Goal: Information Seeking & Learning: Stay updated

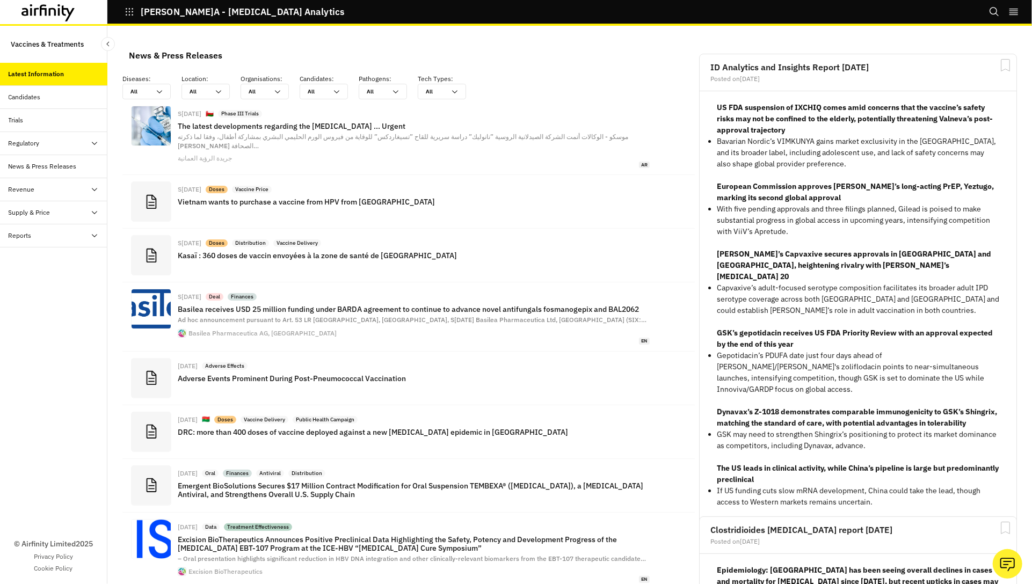
scroll to position [786, 322]
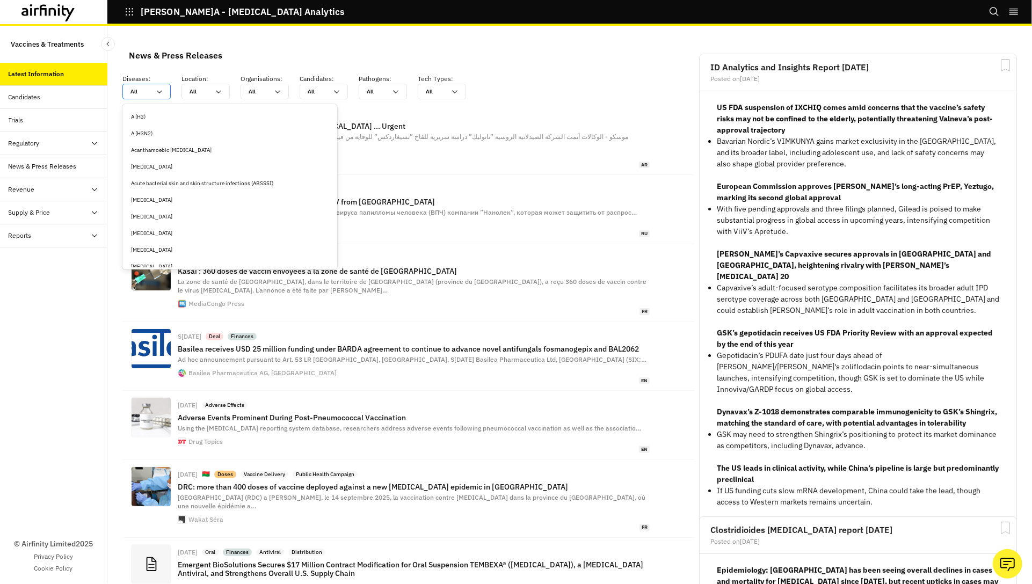
click at [158, 90] on icon at bounding box center [159, 92] width 9 height 9
click at [185, 49] on div "News & Press Releases" at bounding box center [175, 55] width 93 height 16
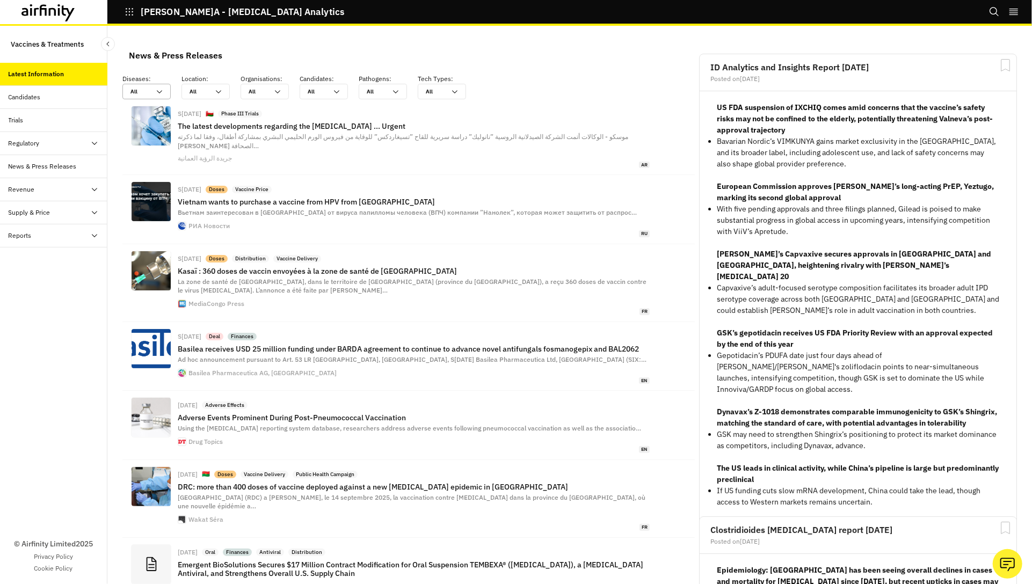
click at [155, 90] on div "All All" at bounding box center [146, 92] width 48 height 16
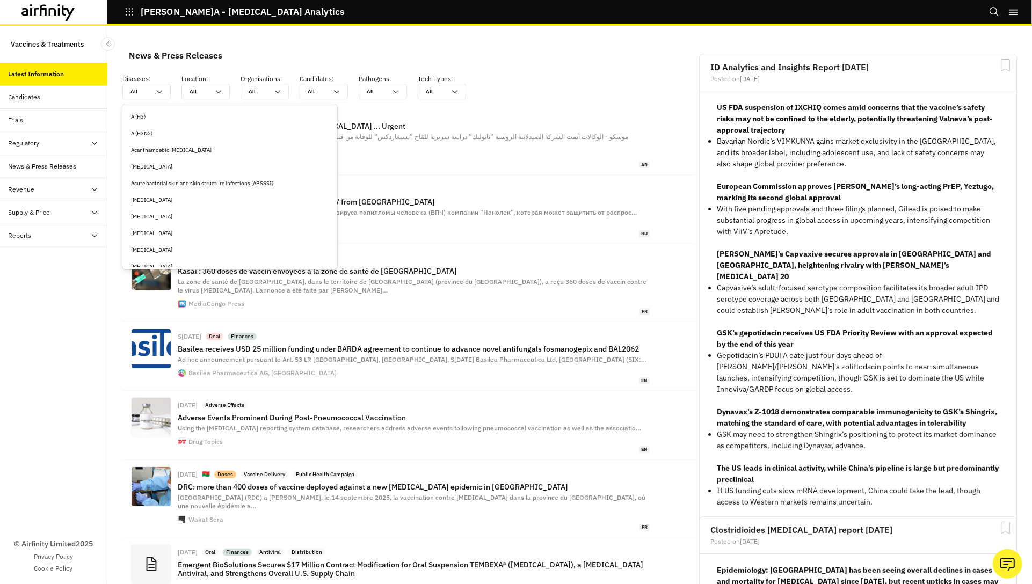
click at [152, 217] on div "[MEDICAL_DATA]" at bounding box center [230, 217] width 198 height 8
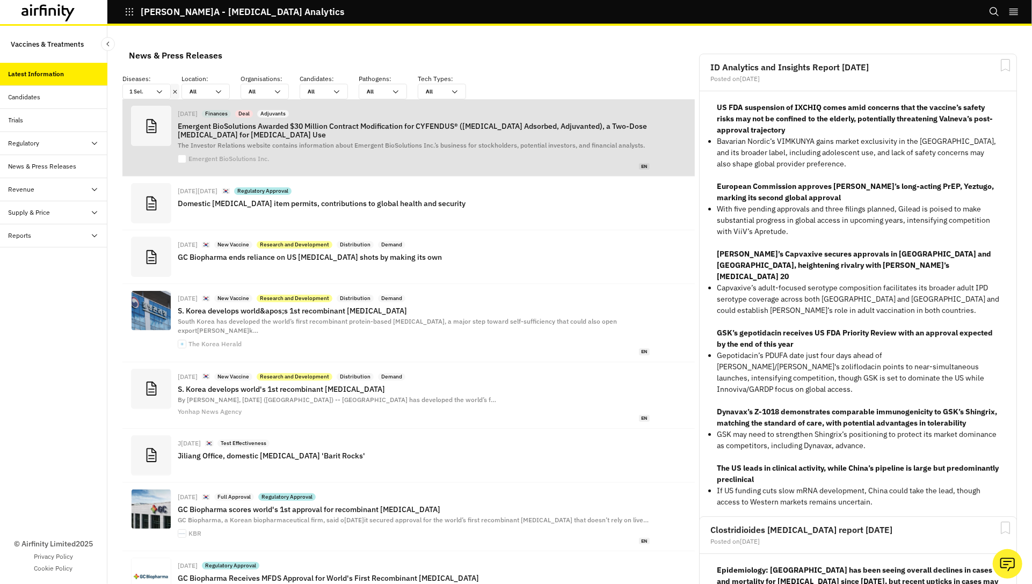
scroll to position [0, 0]
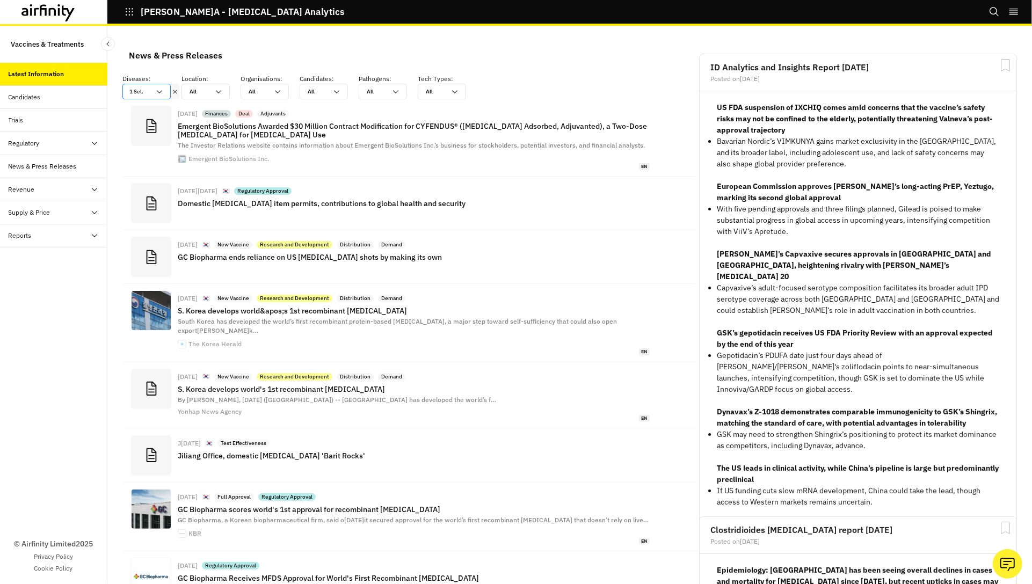
click at [165, 89] on div "1 Sel." at bounding box center [146, 92] width 48 height 16
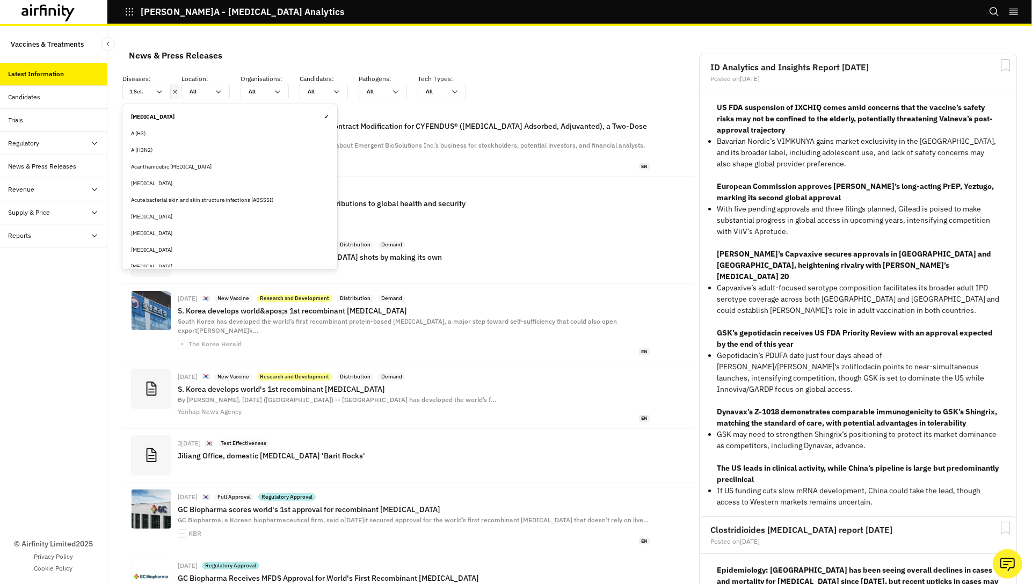
click at [156, 115] on div "Anthrax ✓" at bounding box center [230, 117] width 198 height 8
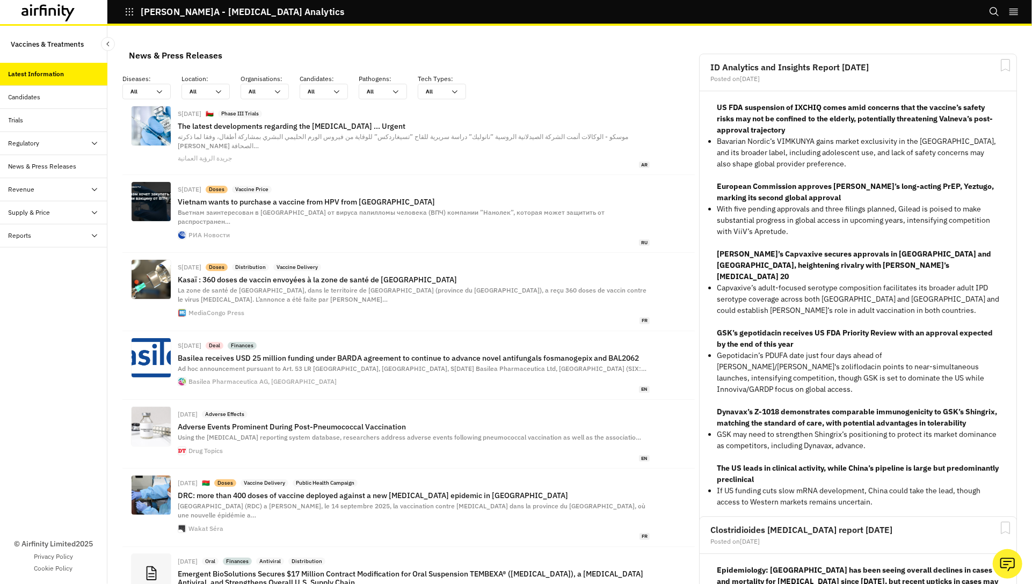
scroll to position [786, 322]
click at [212, 89] on div "All All" at bounding box center [198, 91] width 32 height 14
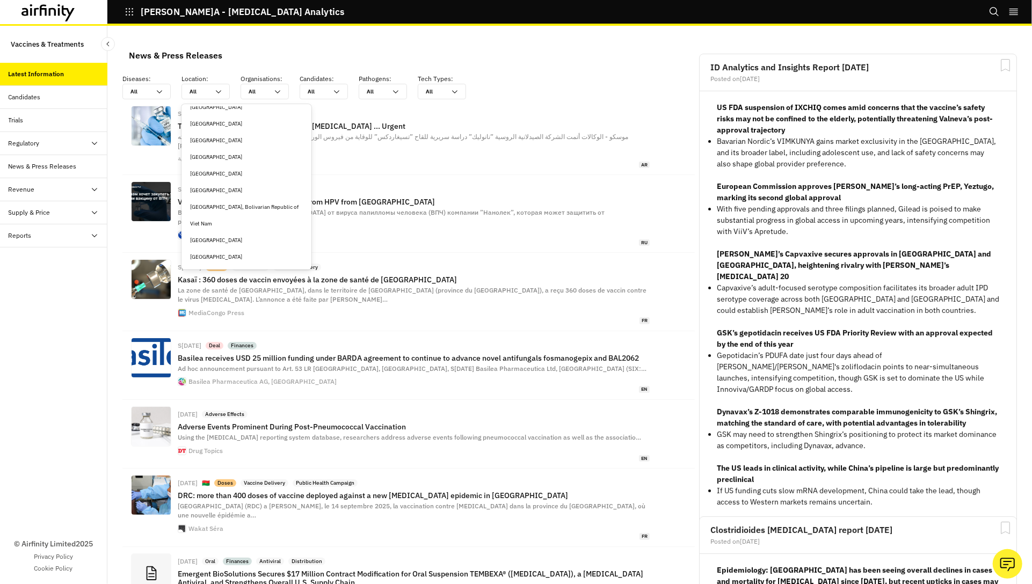
scroll to position [1388, 0]
click at [209, 206] on div "Venezuela, Bolivarian Republic of" at bounding box center [246, 207] width 113 height 8
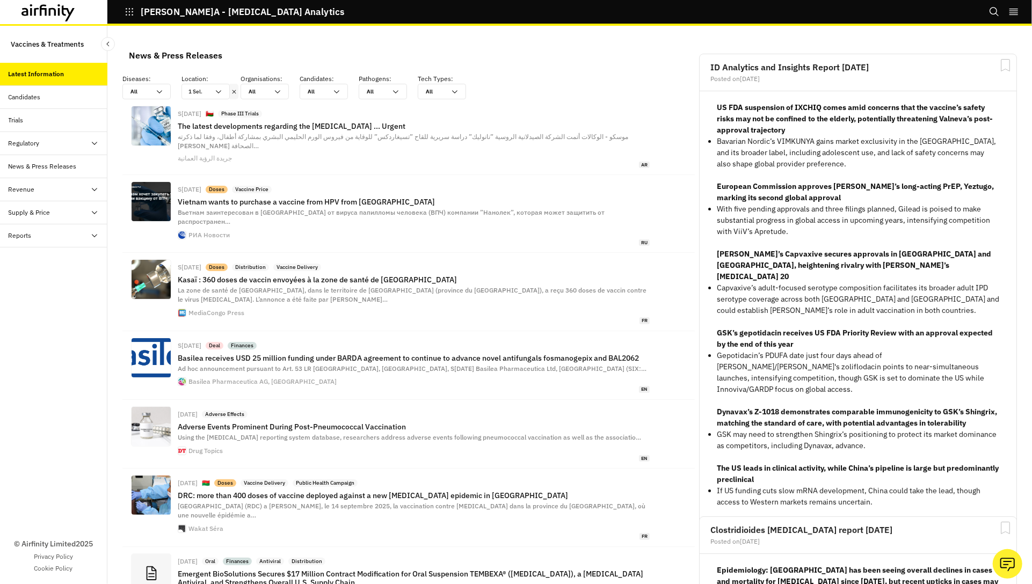
scroll to position [644, 322]
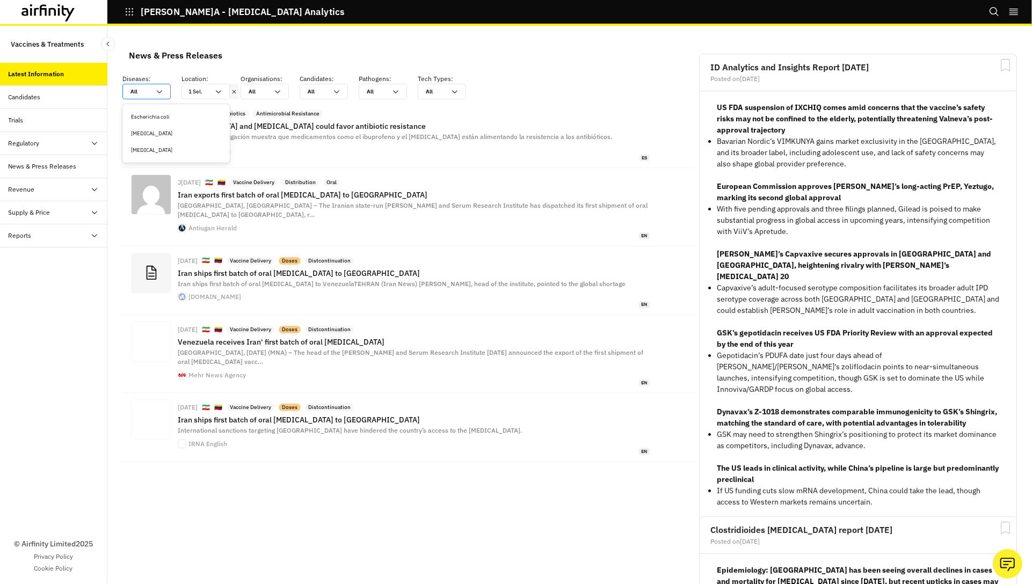
click at [152, 88] on div "All All" at bounding box center [139, 91] width 32 height 14
click at [192, 88] on div "1 Sel." at bounding box center [198, 91] width 32 height 14
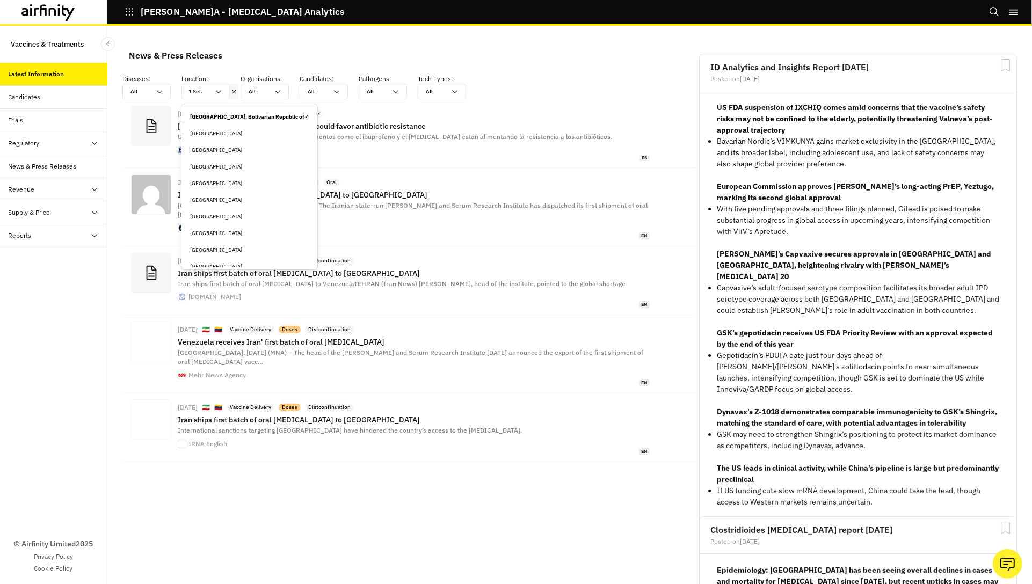
click at [233, 92] on icon at bounding box center [234, 92] width 8 height 9
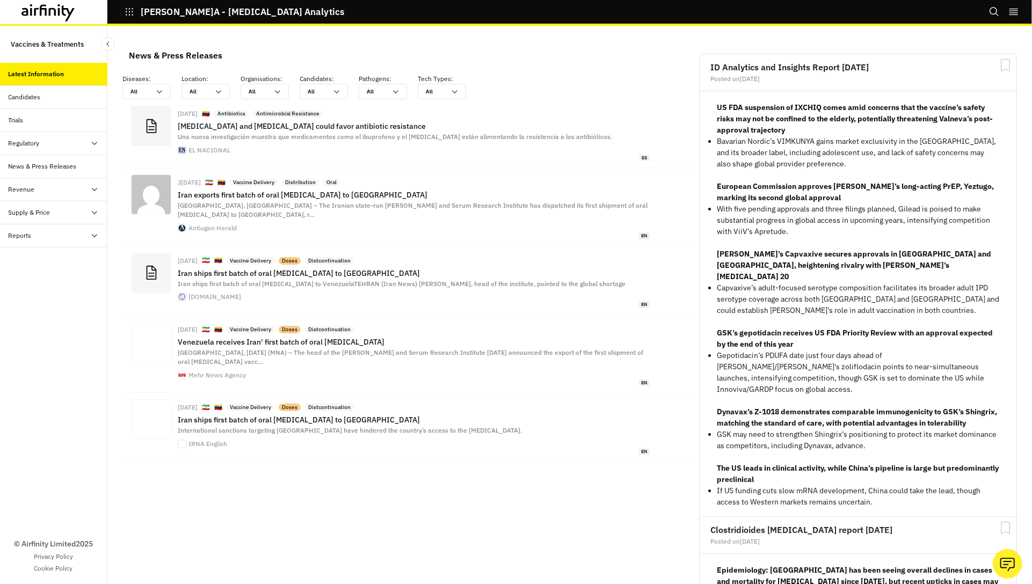
scroll to position [786, 322]
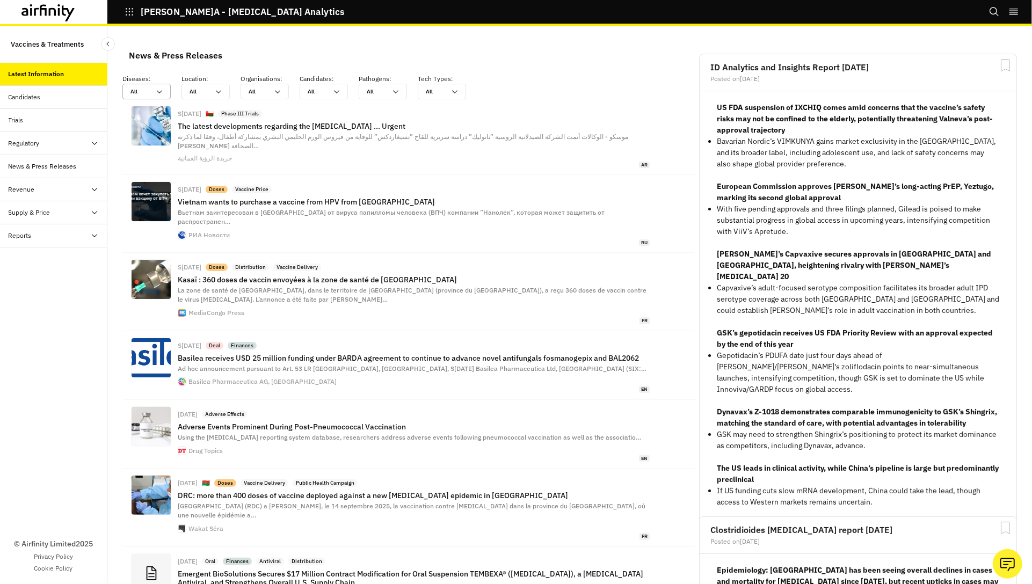
click at [164, 89] on div "All All" at bounding box center [146, 92] width 48 height 16
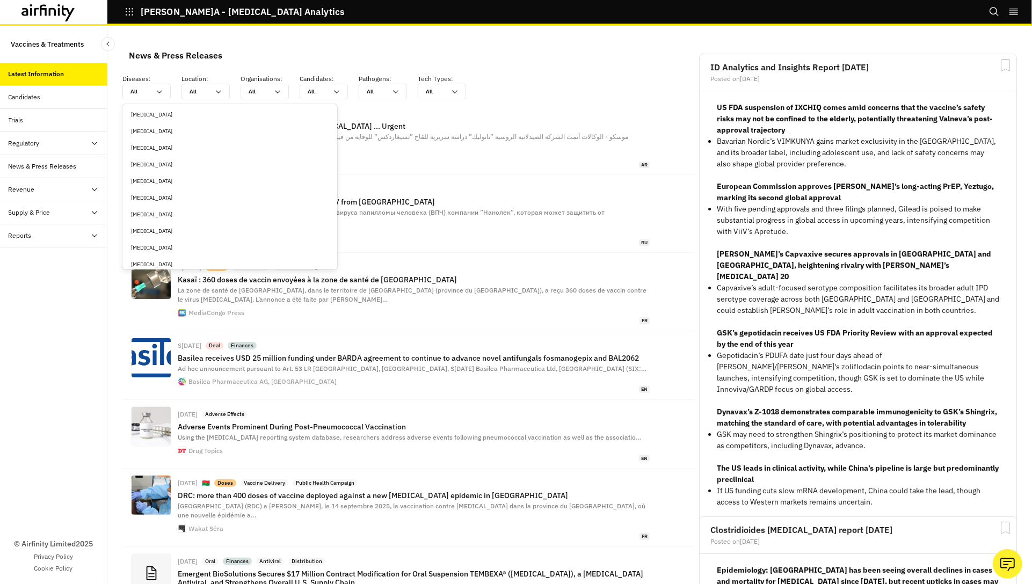
scroll to position [395, 0]
click at [154, 192] on div "[MEDICAL_DATA]" at bounding box center [230, 188] width 198 height 8
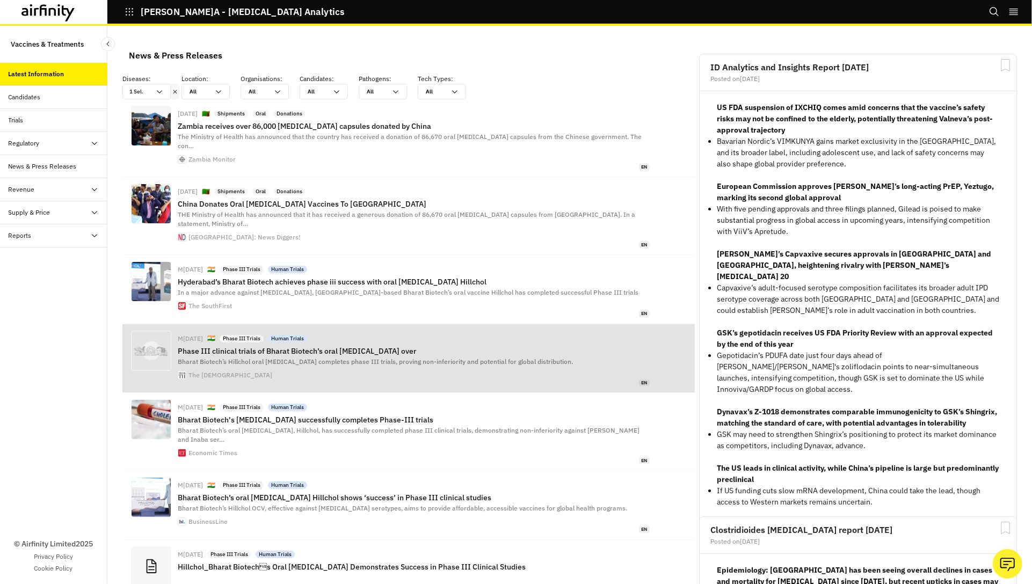
scroll to position [0, 0]
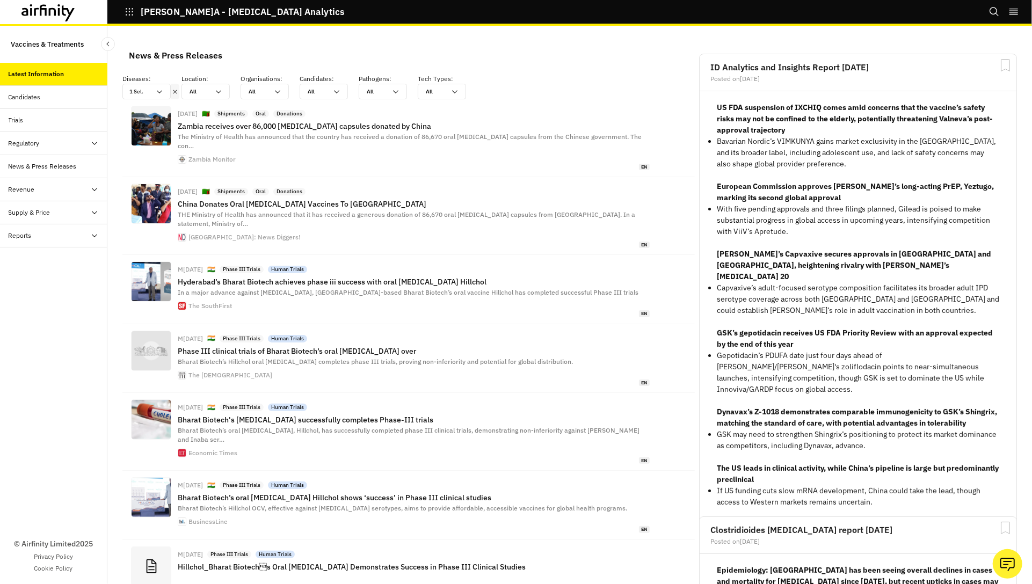
click at [173, 90] on icon at bounding box center [175, 92] width 4 height 4
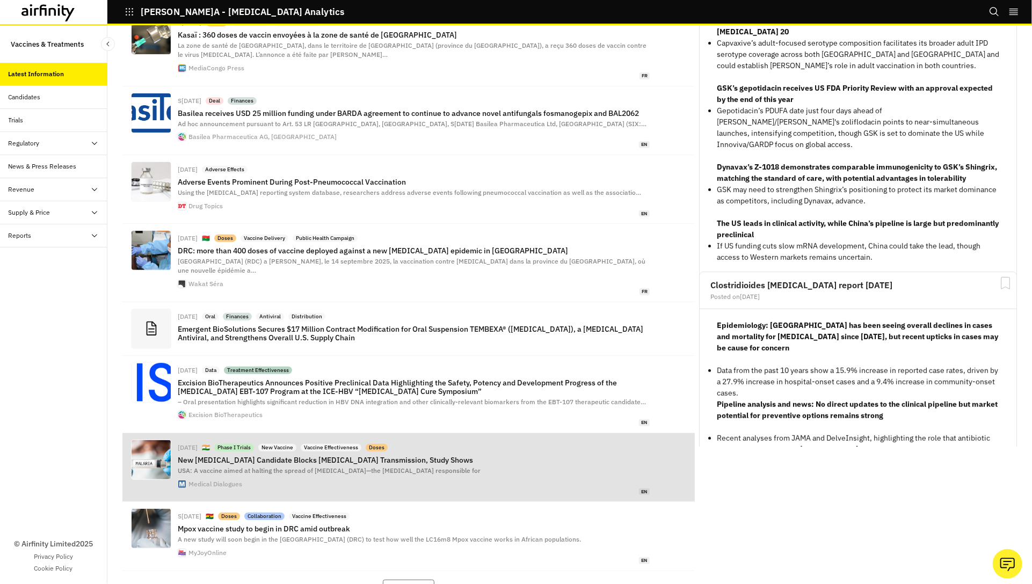
scroll to position [248, 0]
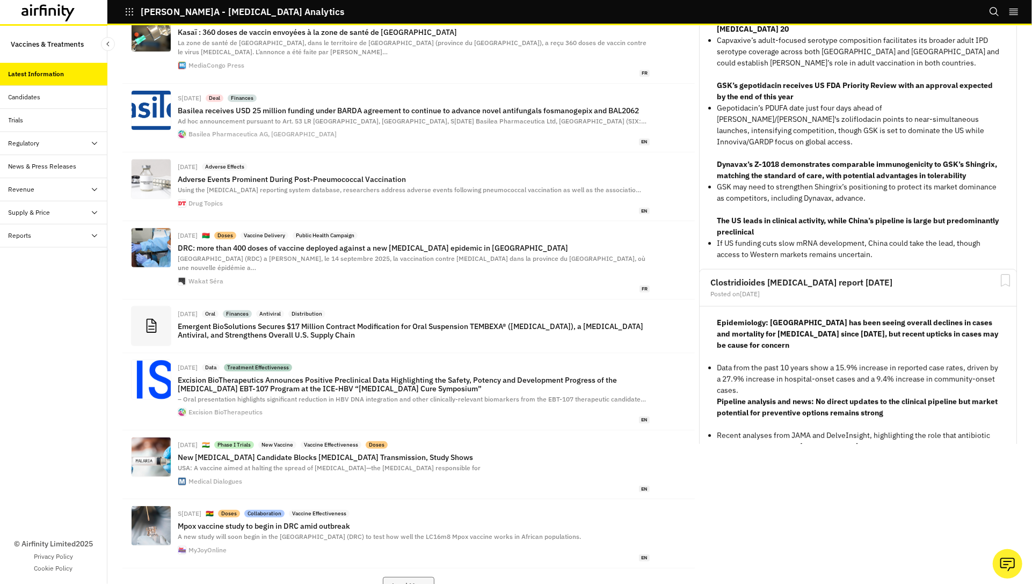
click at [398, 577] on button "Load More" at bounding box center [409, 586] width 52 height 18
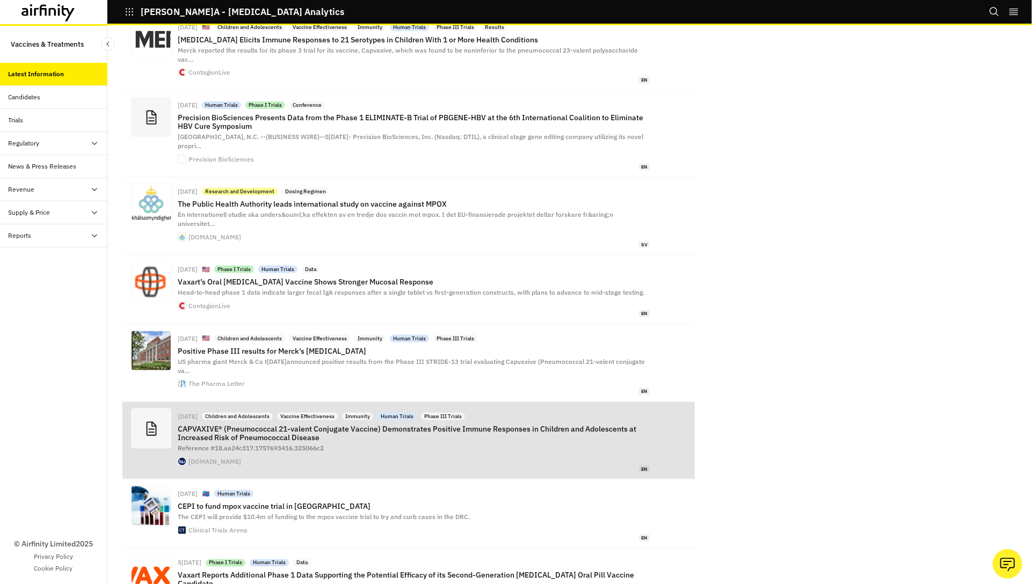
scroll to position [939, 0]
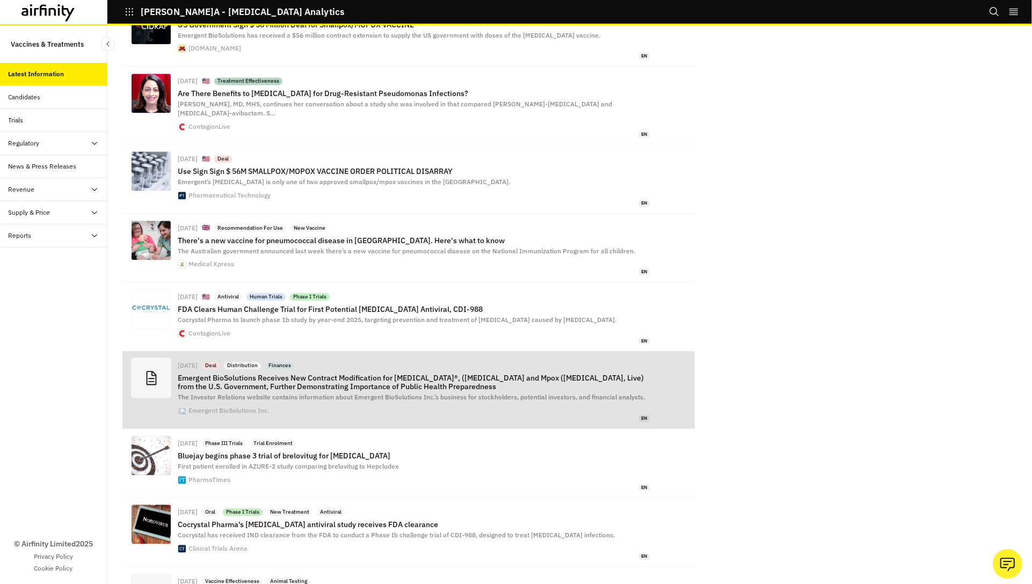
scroll to position [1640, 0]
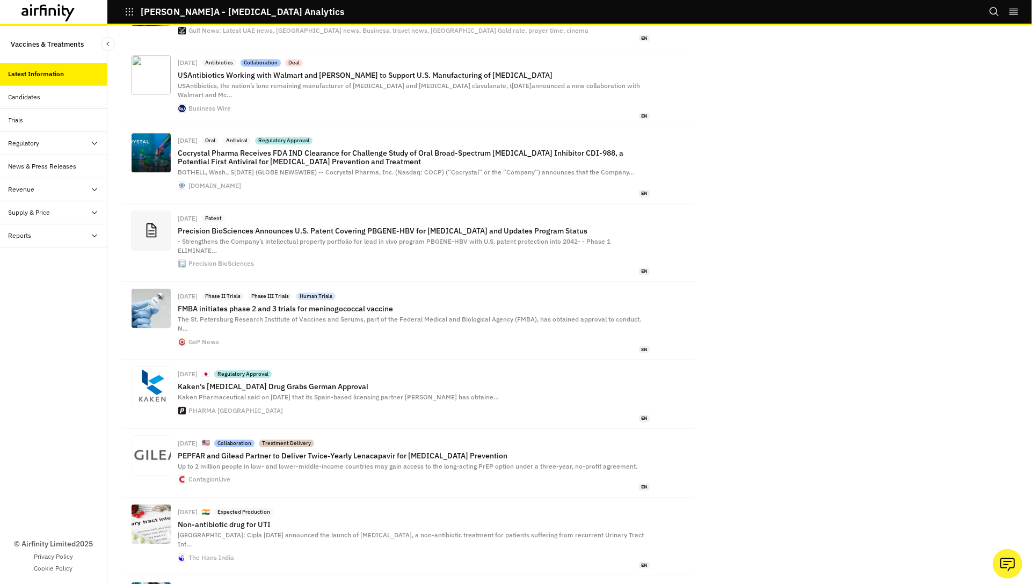
scroll to position [2341, 0]
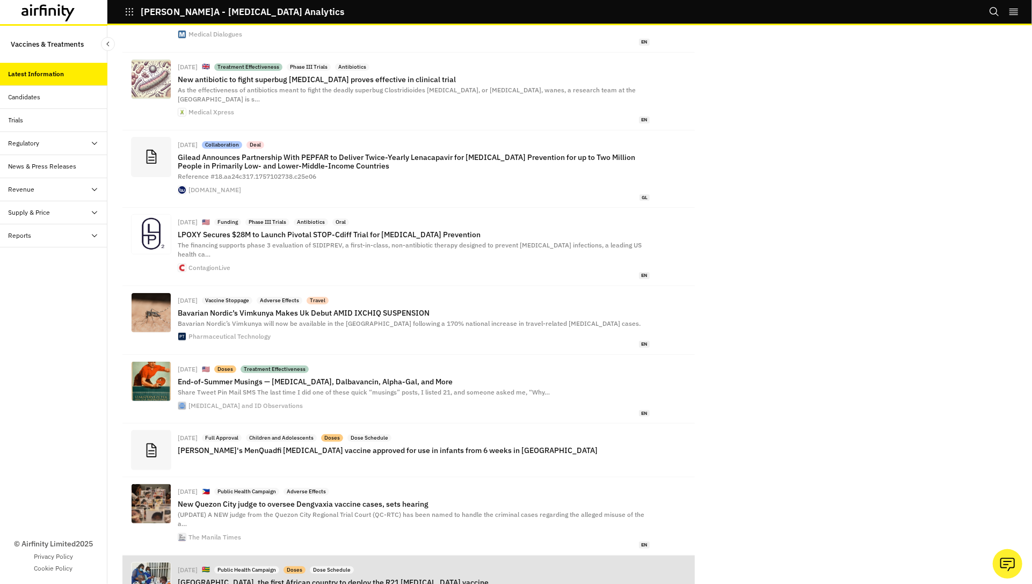
scroll to position [3013, 0]
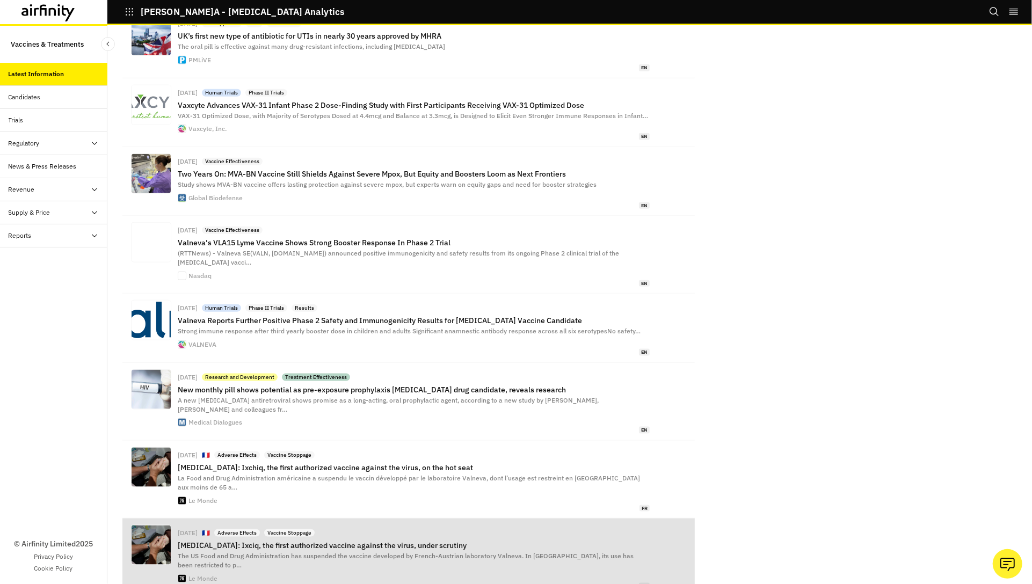
scroll to position [3710, 0]
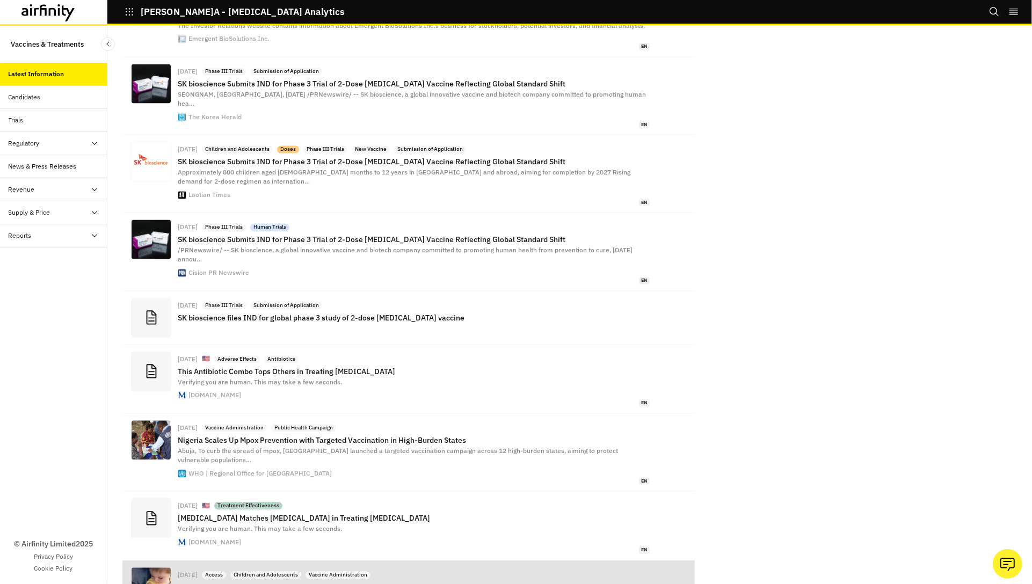
scroll to position [4401, 0]
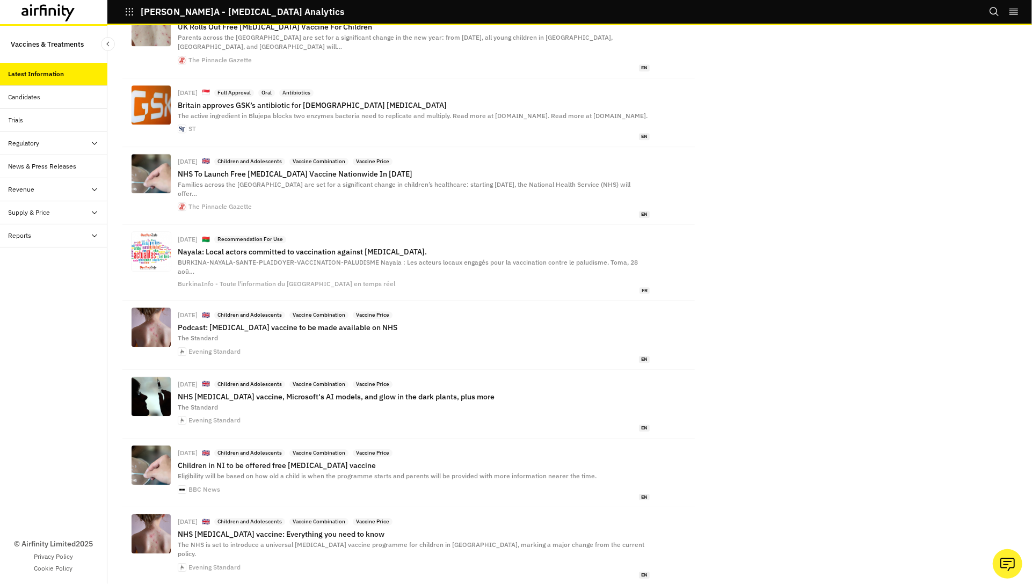
scroll to position [5098, 0]
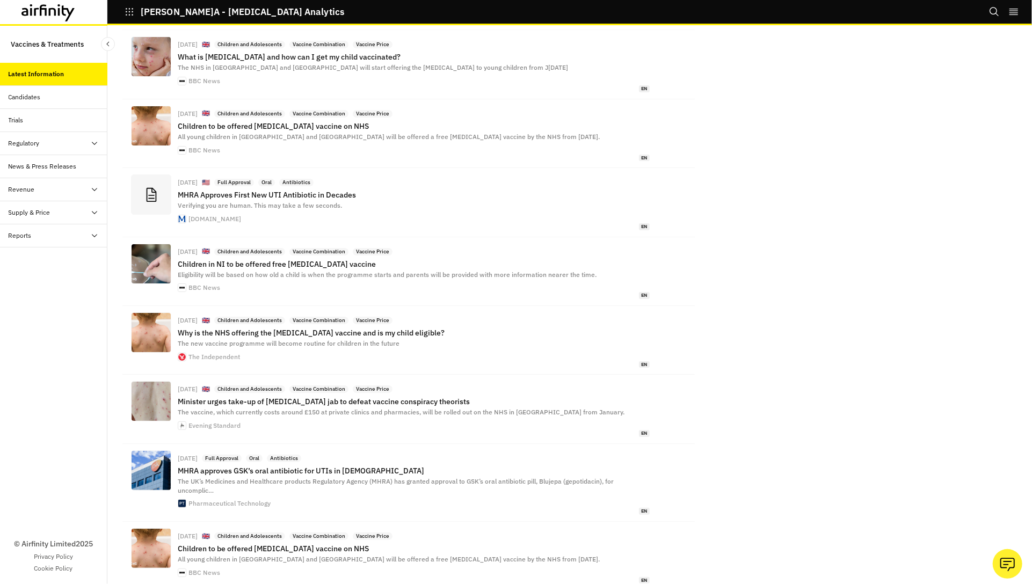
scroll to position [5790, 0]
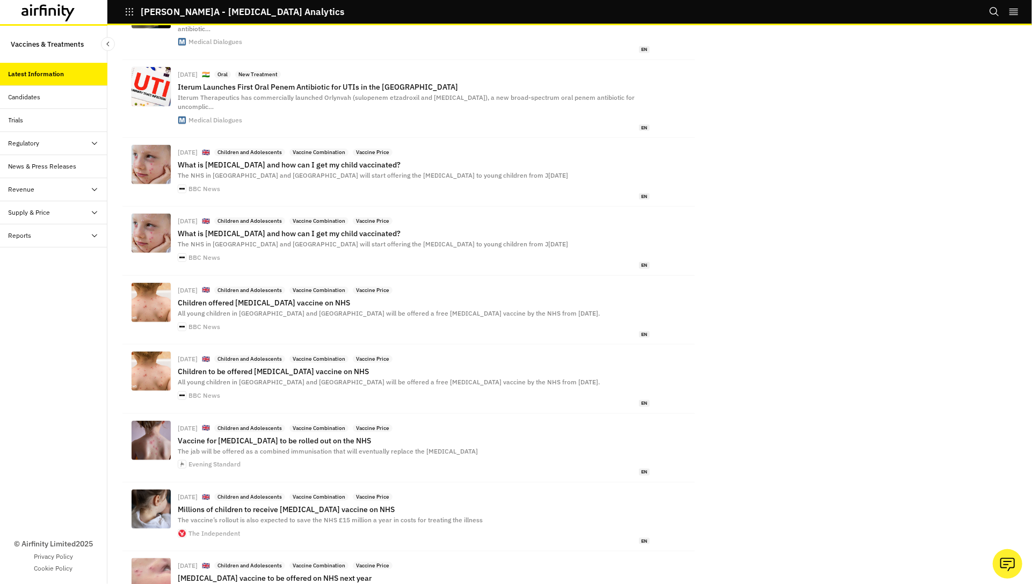
scroll to position [6469, 0]
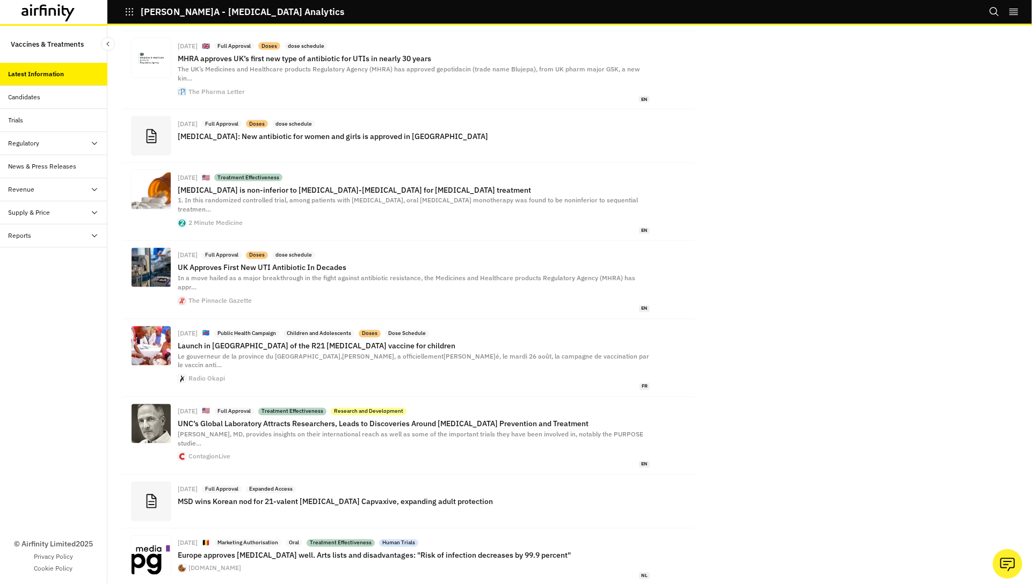
scroll to position [7135, 0]
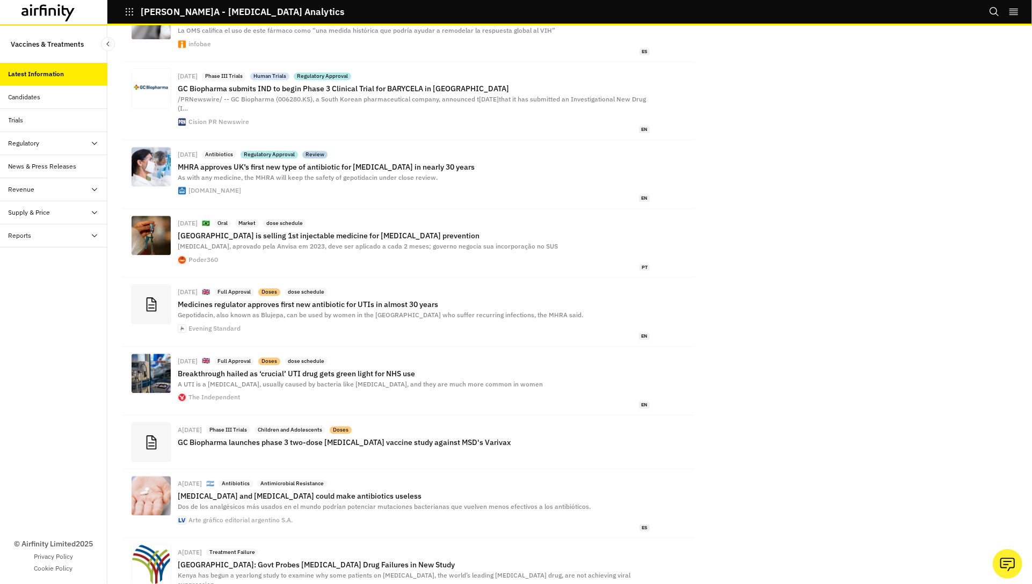
scroll to position [7802, 0]
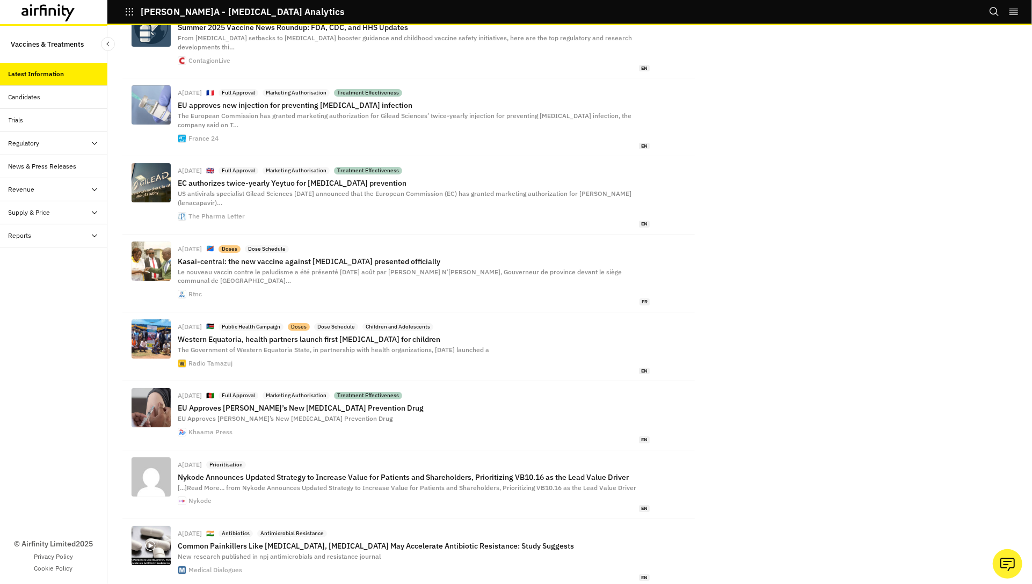
scroll to position [8489, 0]
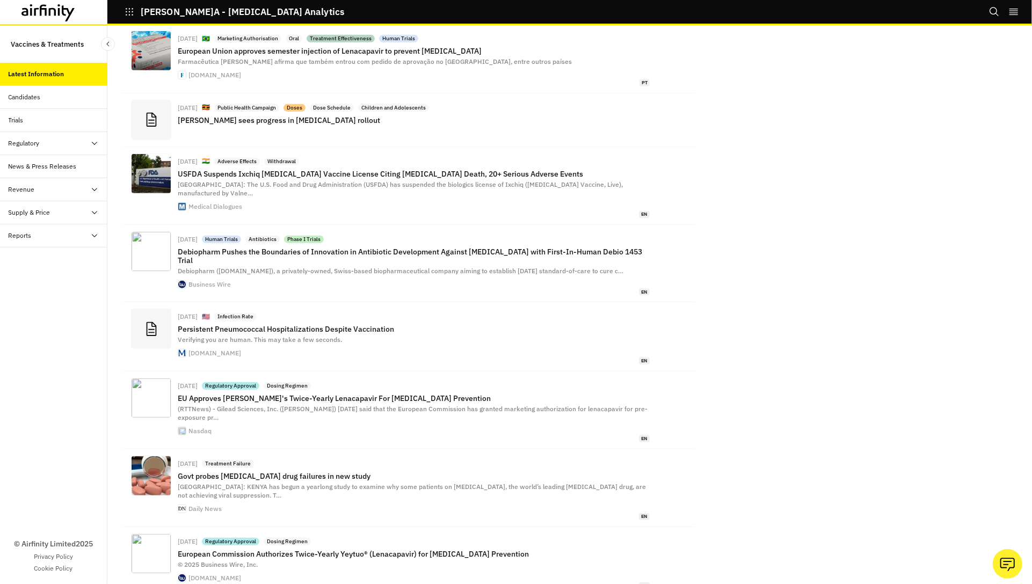
scroll to position [9184, 0]
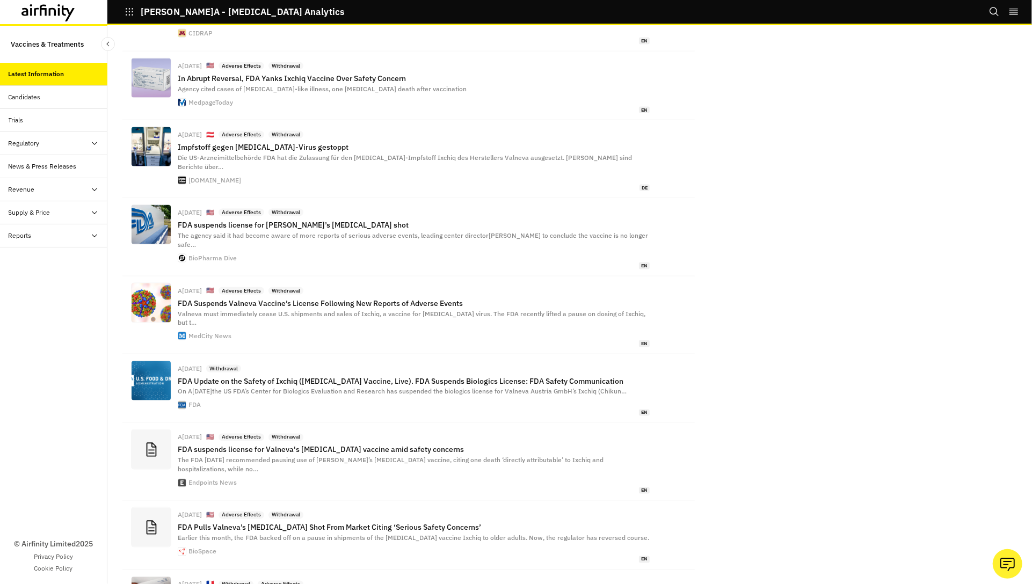
scroll to position [9875, 0]
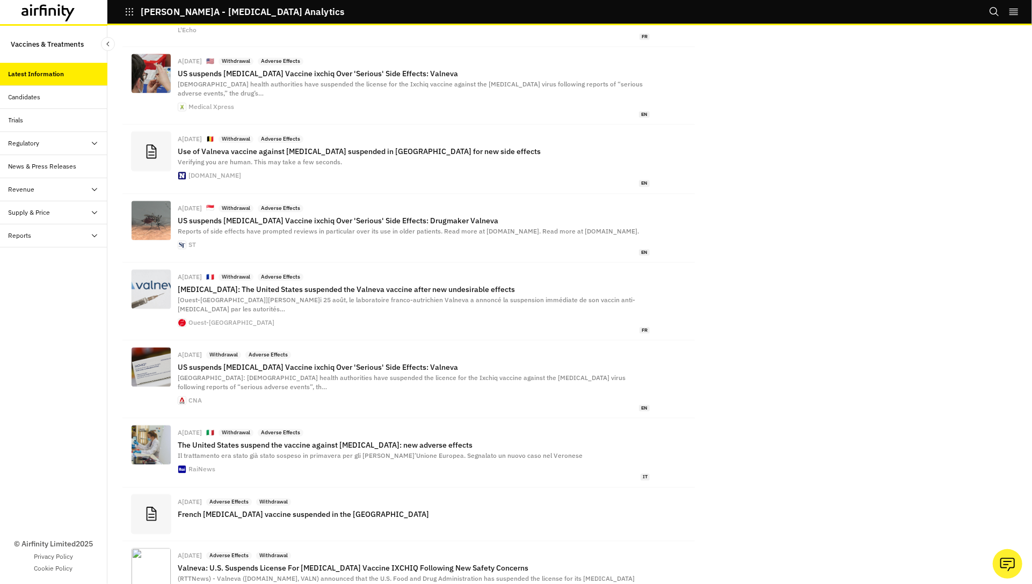
scroll to position [10553, 0]
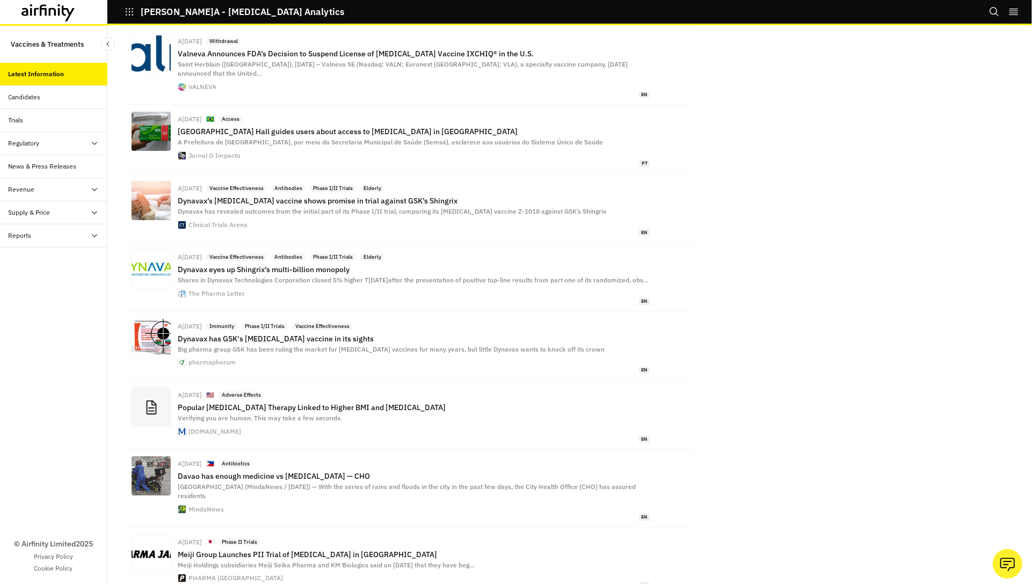
scroll to position [11223, 0]
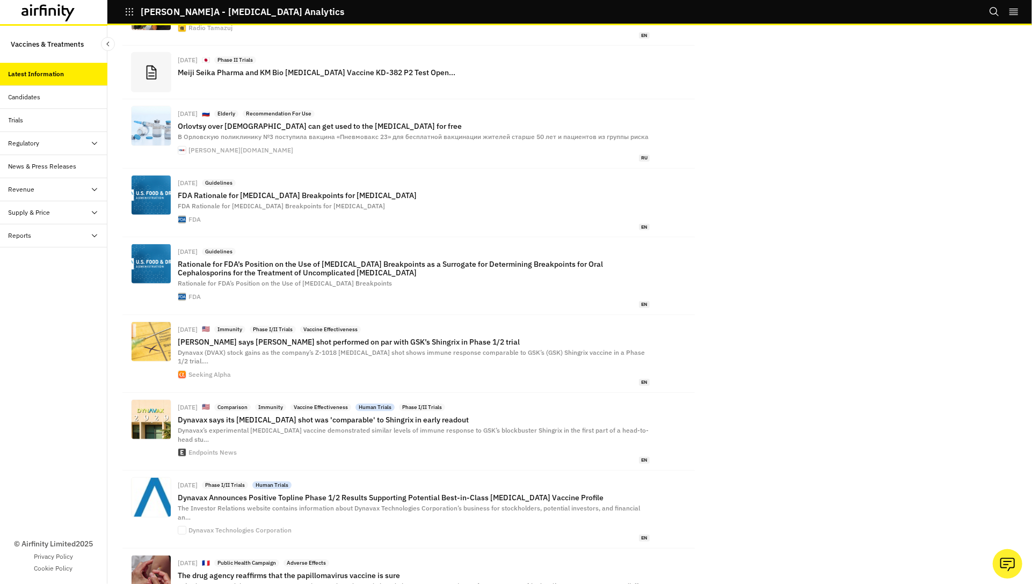
scroll to position [11915, 0]
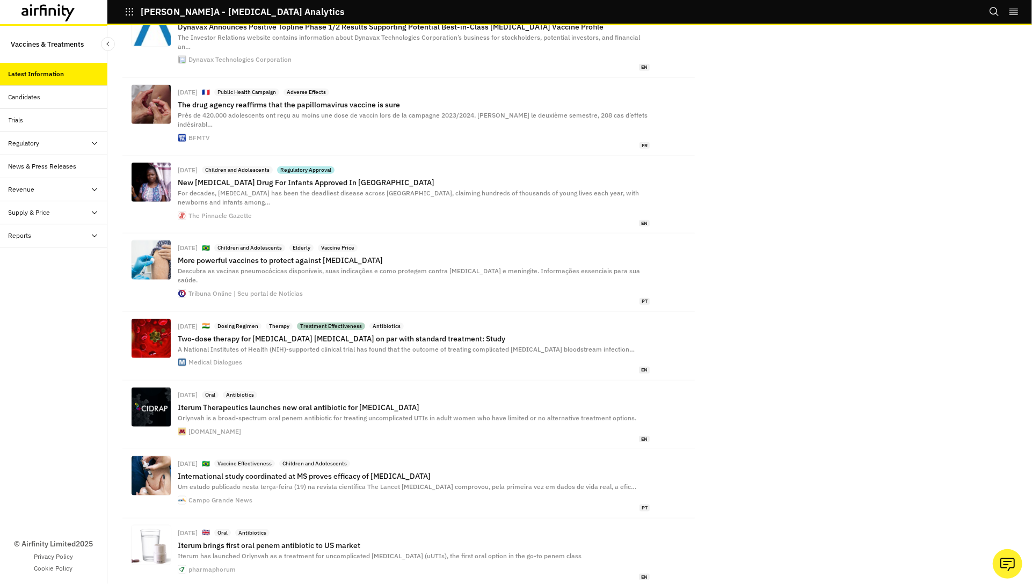
scroll to position [12387, 0]
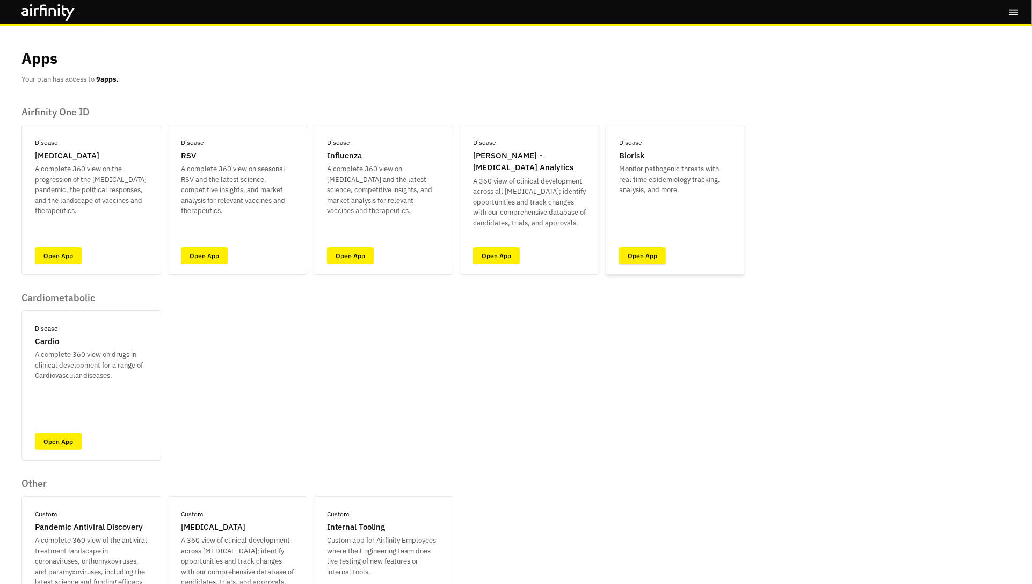
click at [649, 250] on link "Open App" at bounding box center [642, 256] width 47 height 17
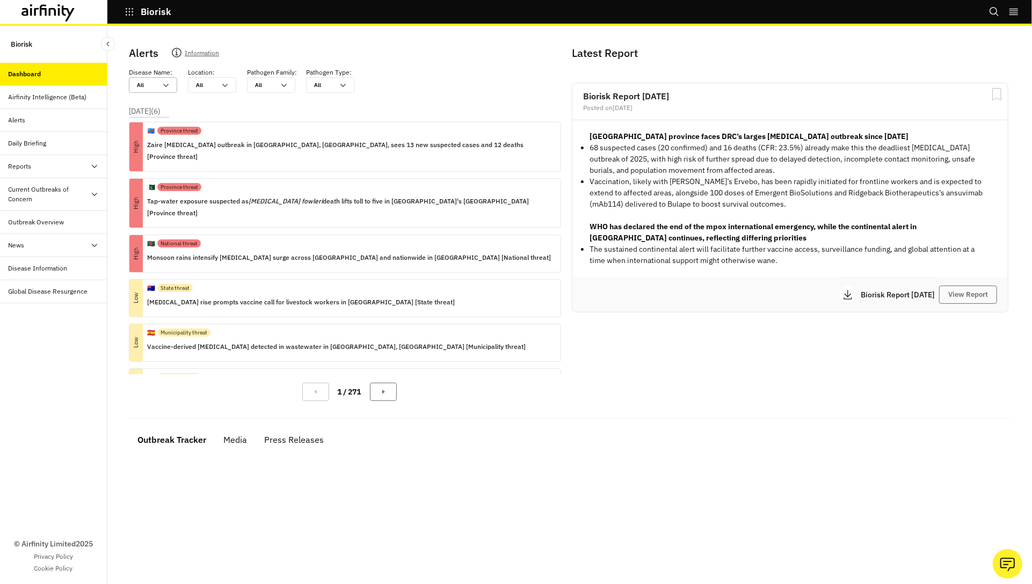
click at [159, 84] on div "All All" at bounding box center [145, 85] width 32 height 14
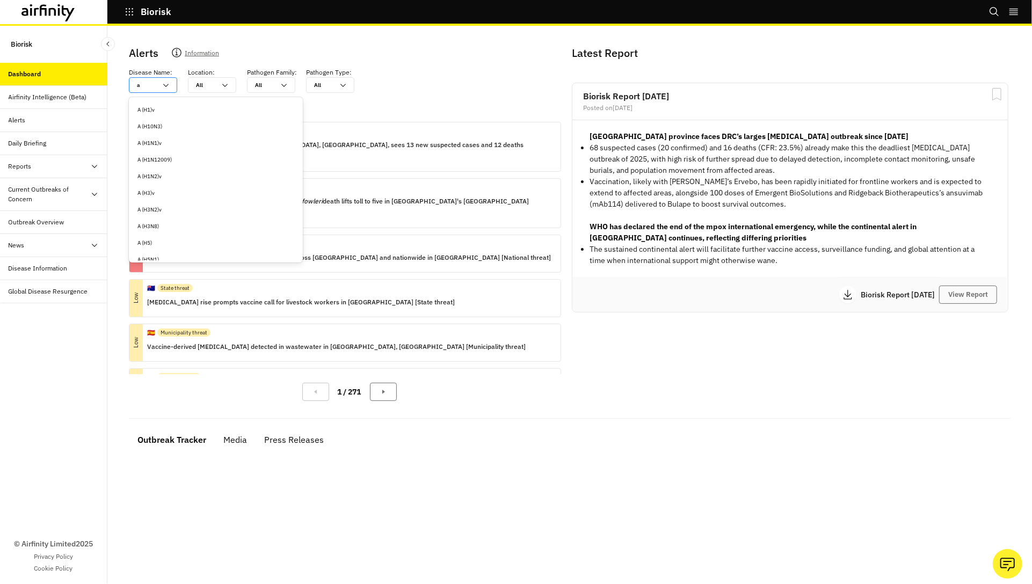
type input "a"
type input "an"
click at [160, 189] on div "[MEDICAL_DATA]" at bounding box center [201, 193] width 129 height 8
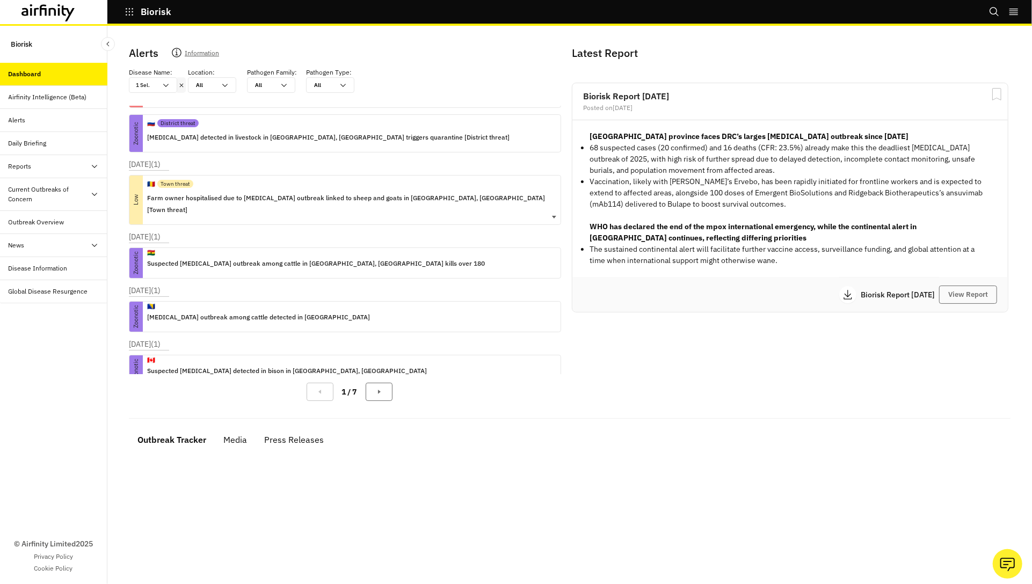
scroll to position [55, 0]
